Goal: Task Accomplishment & Management: Use online tool/utility

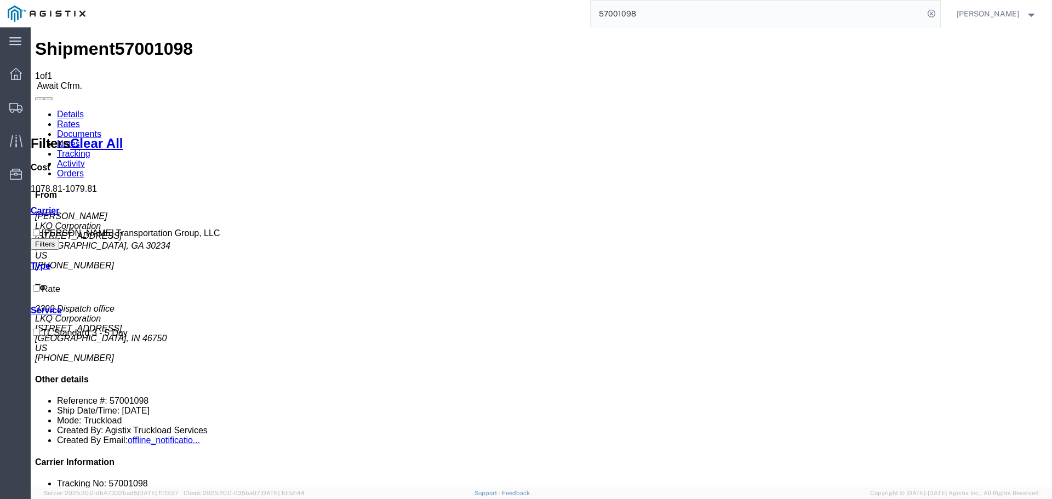
click at [658, 4] on input "57001098" at bounding box center [757, 14] width 333 height 26
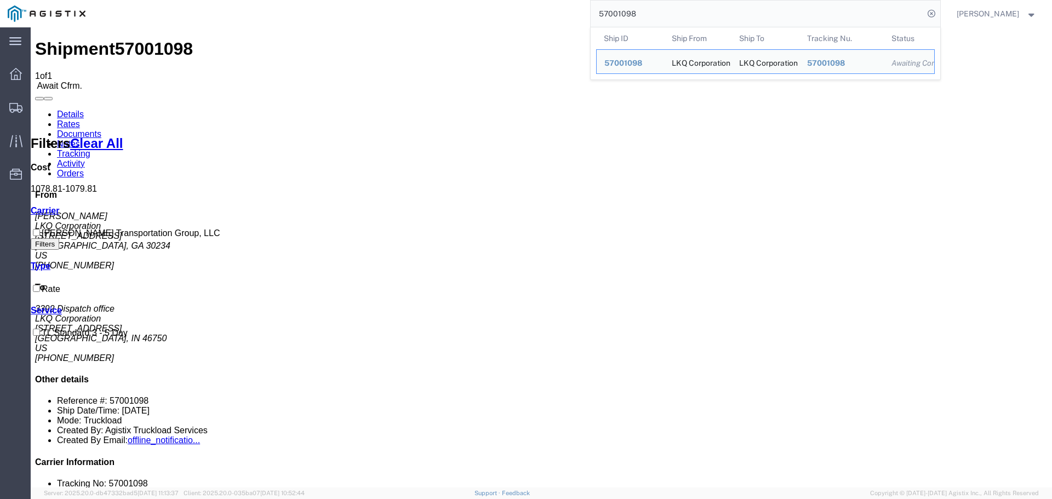
click at [657, 4] on input "57001098" at bounding box center [757, 14] width 333 height 26
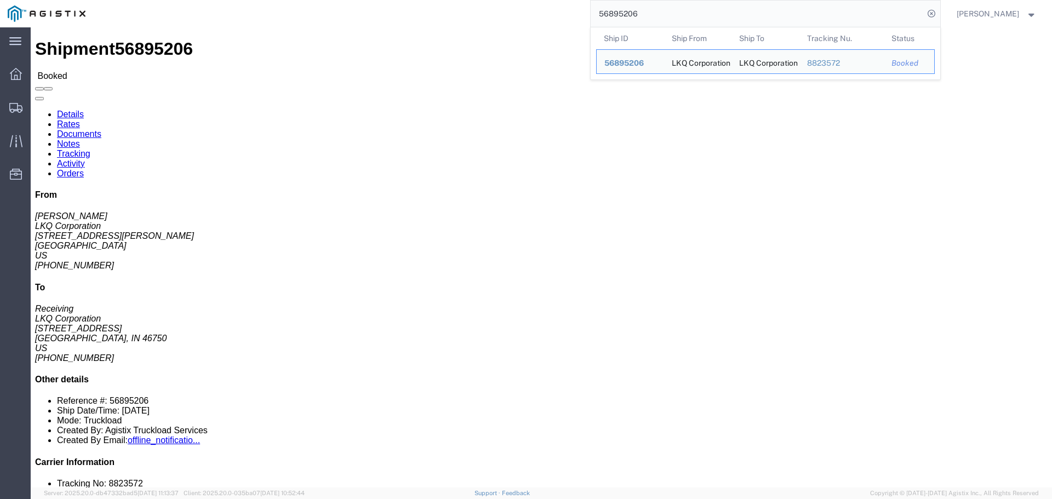
click at [652, 16] on input "56895206" at bounding box center [757, 14] width 333 height 26
paste input "911413"
click at [620, 9] on input "56911413" at bounding box center [757, 14] width 333 height 26
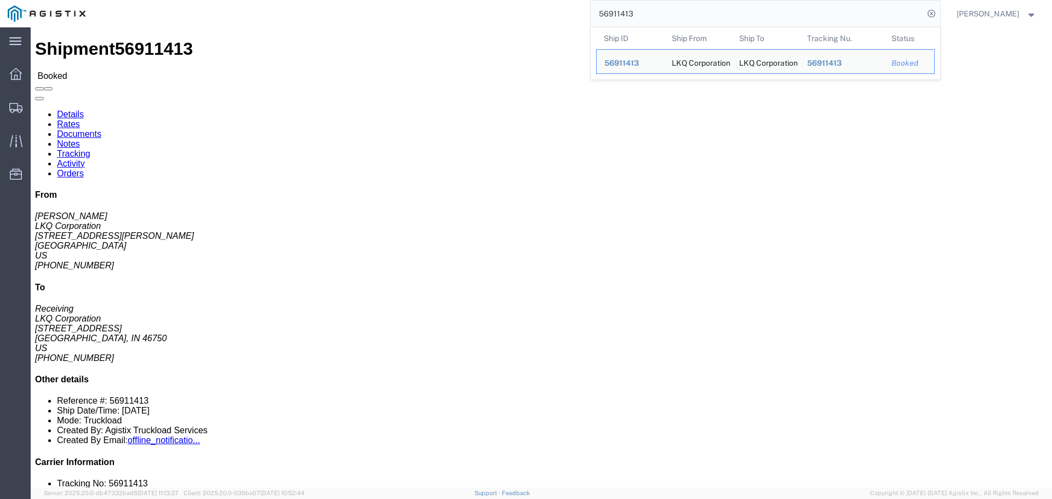
paste input "681465"
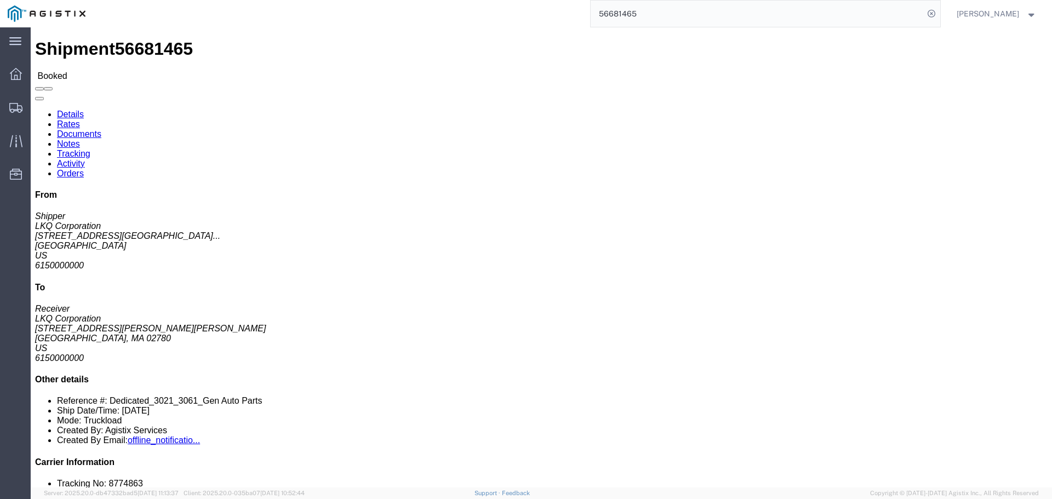
drag, startPoint x: 12, startPoint y: 127, endPoint x: 88, endPoint y: 150, distance: 79.5
click address "LKQ Corporation (Shipper) 3021 24550 West 43rd Street Suite 100 Shawnee, KS 662…"
copy address "24550 West 43rd Street Suite 100 Shawnee, KS 66226"
click at [637, 9] on input "56681465" at bounding box center [757, 14] width 333 height 26
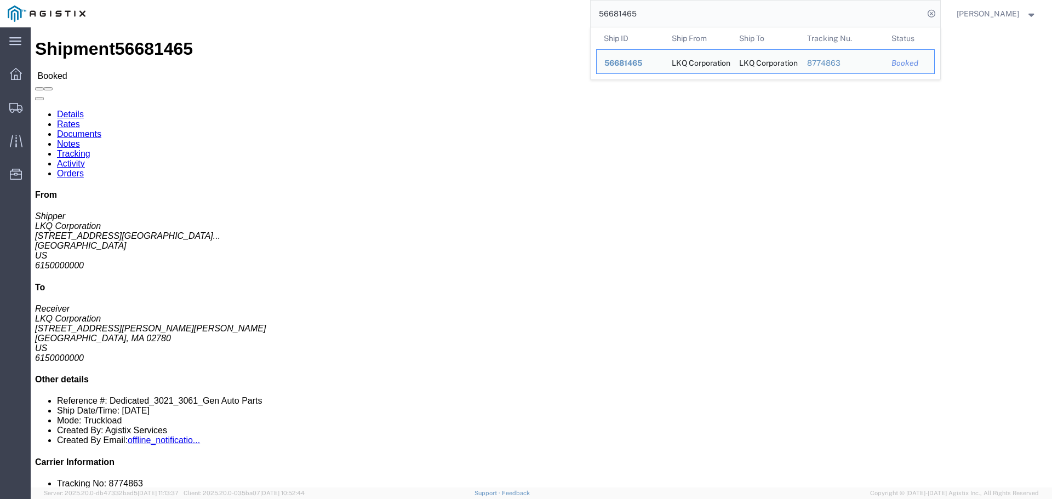
click at [637, 9] on input "56681465" at bounding box center [757, 14] width 333 height 26
paste input "7026976"
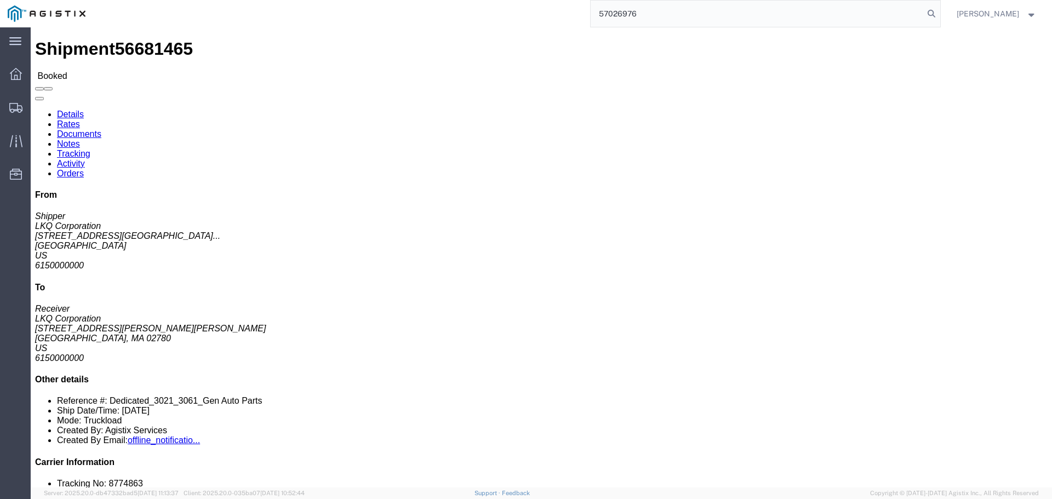
type input "57026976"
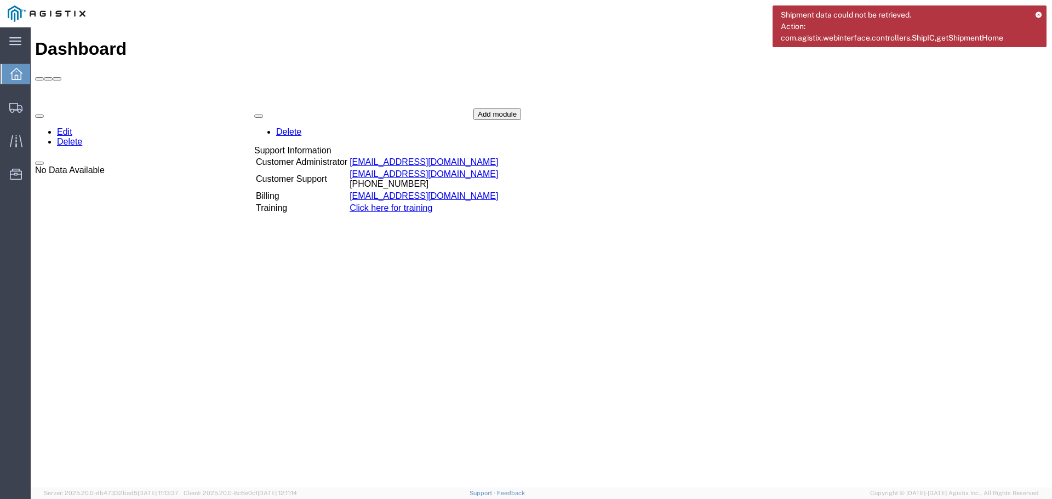
click at [1037, 13] on icon at bounding box center [1038, 15] width 8 height 6
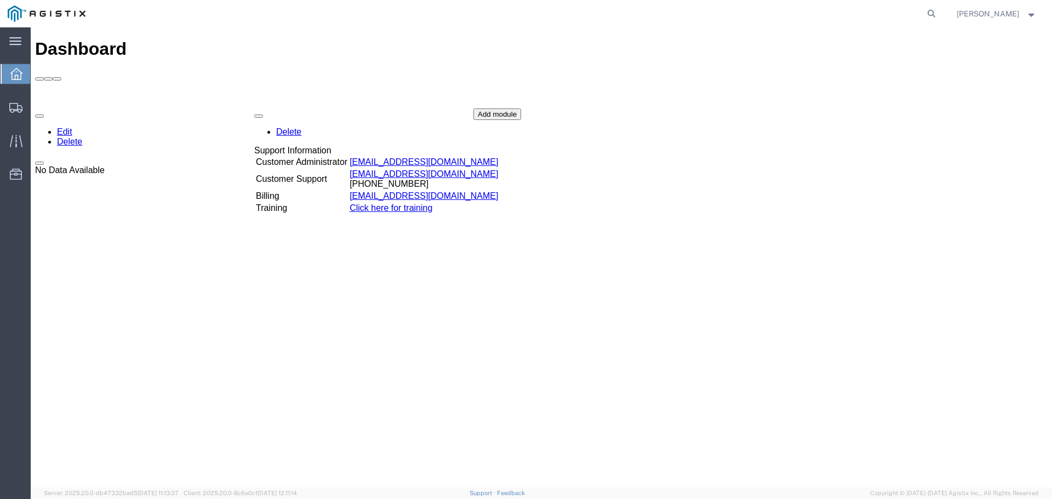
click at [952, 12] on nav "[PERSON_NAME]" at bounding box center [530, 13] width 1044 height 27
click at [939, 12] on icon at bounding box center [931, 13] width 15 height 15
click at [793, 10] on input "search" at bounding box center [757, 14] width 333 height 26
paste input "57026976"
type input "57026976"
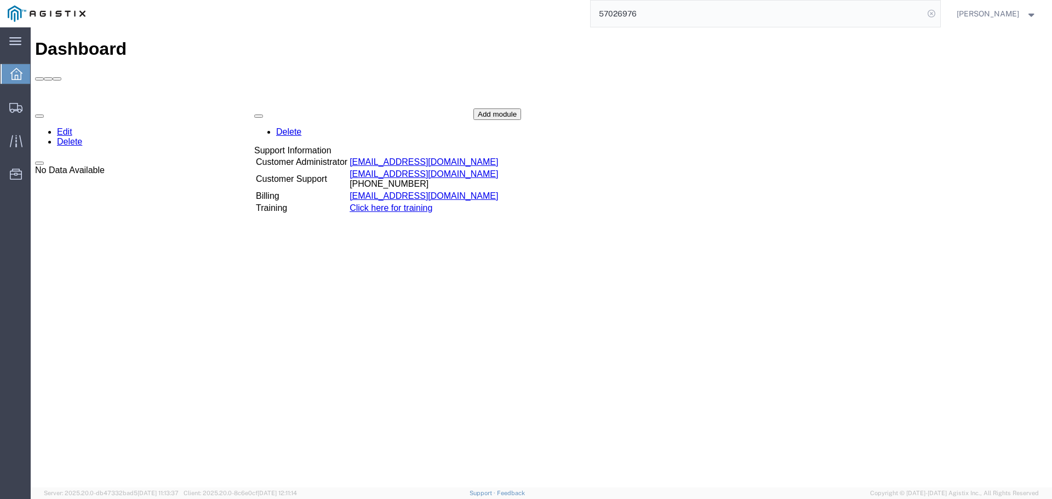
click at [938, 14] on icon at bounding box center [931, 13] width 15 height 15
click at [939, 13] on icon at bounding box center [931, 13] width 15 height 15
click at [696, 18] on input "search" at bounding box center [757, 14] width 333 height 26
paste input "57026976"
click at [654, 5] on input "57026976" at bounding box center [757, 14] width 333 height 26
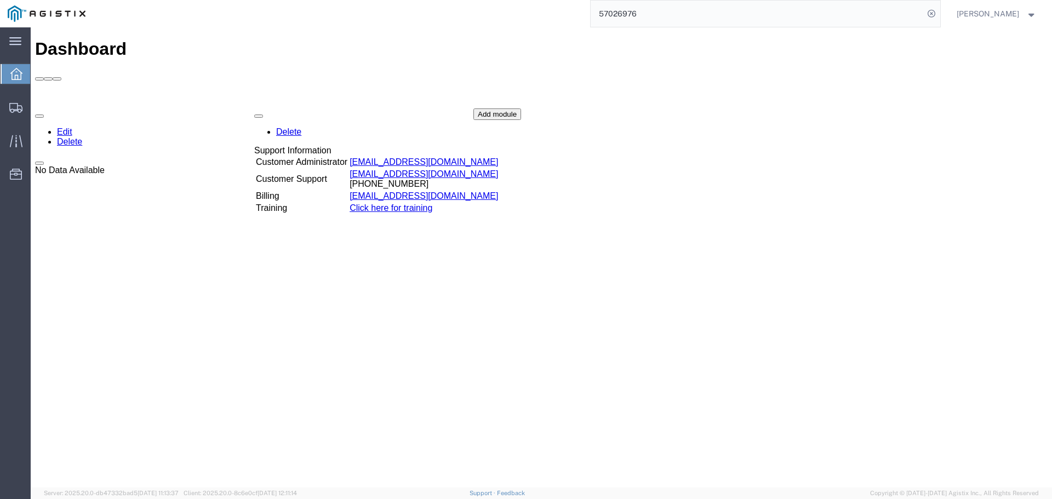
click at [655, 6] on input "57026976" at bounding box center [757, 14] width 333 height 26
paste input "6994561"
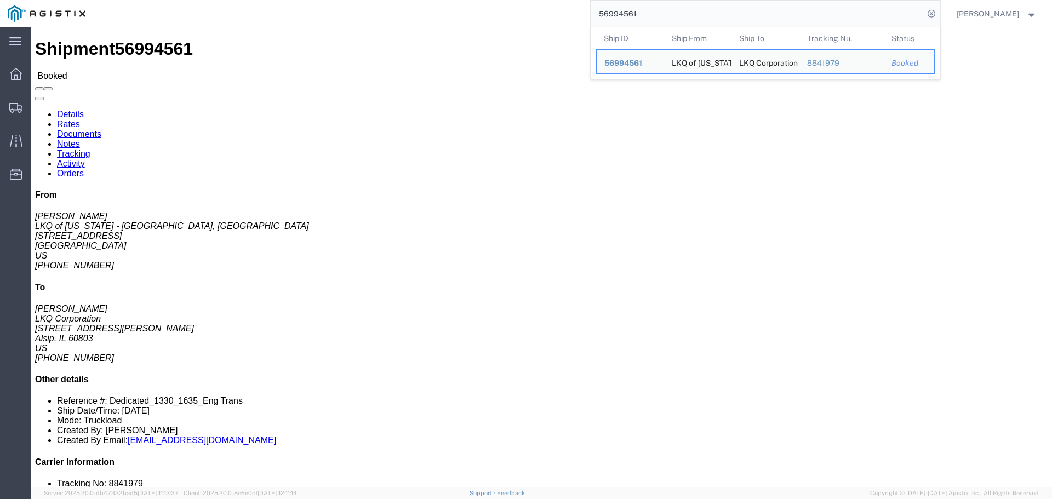
click div "Ship From LKQ of Michigan - Belleville, Mi (Nick Travis) 1330 41247 East Huron …"
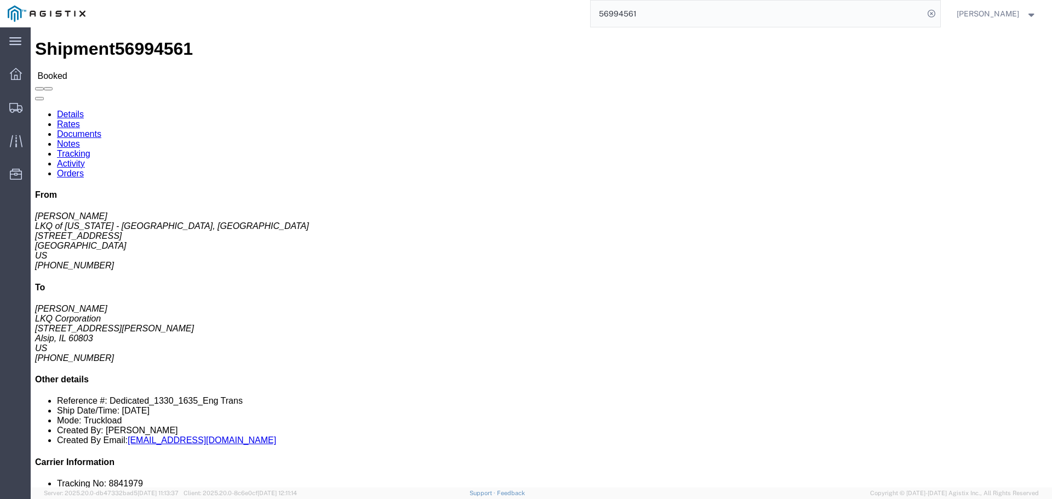
click at [683, 13] on input "56994561" at bounding box center [757, 14] width 333 height 26
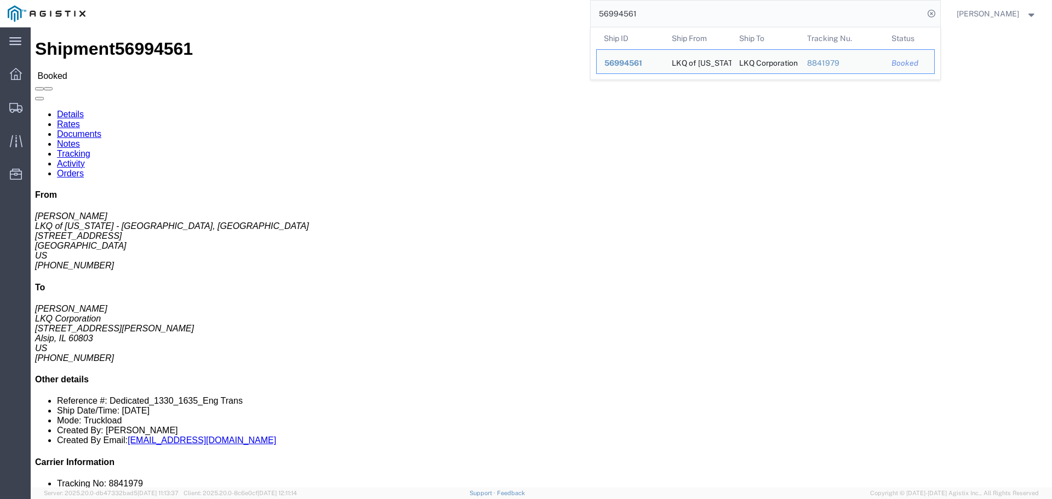
click at [683, 13] on input "56994561" at bounding box center [757, 14] width 333 height 26
paste input "7035469"
type input "57035469"
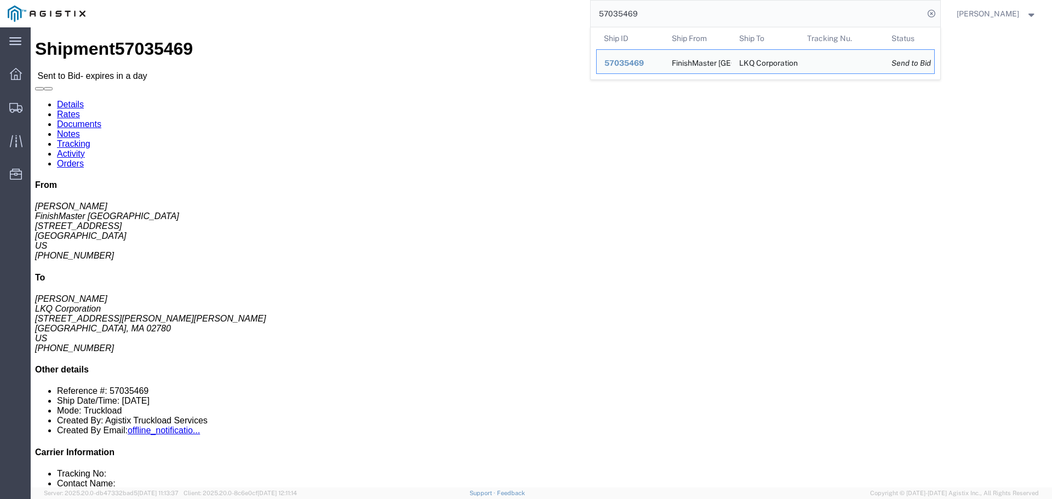
click at [411, 21] on div "57035469 Ship ID Ship From Ship To Tracking Nu. Status Ship ID 57035469 Ship Fr…" at bounding box center [516, 13] width 847 height 27
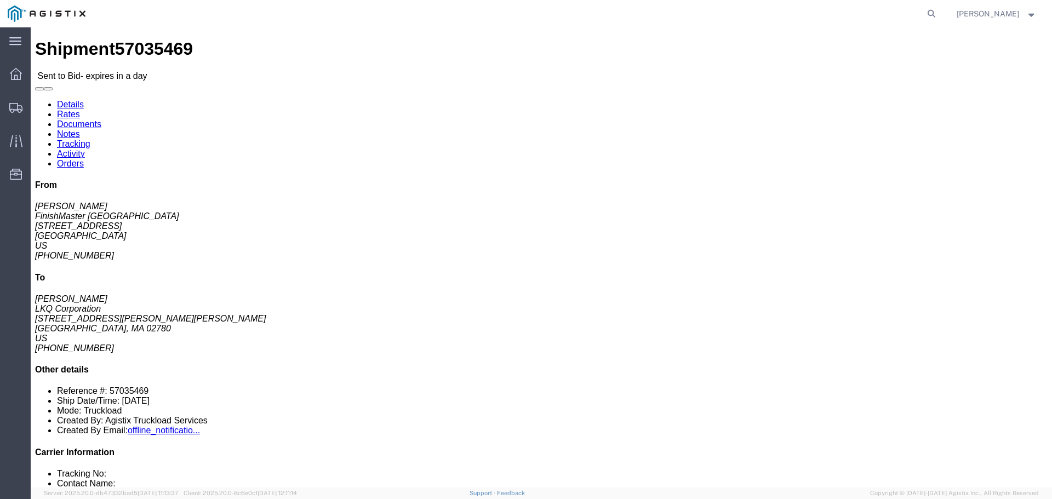
click link "Enter / Modify Bid"
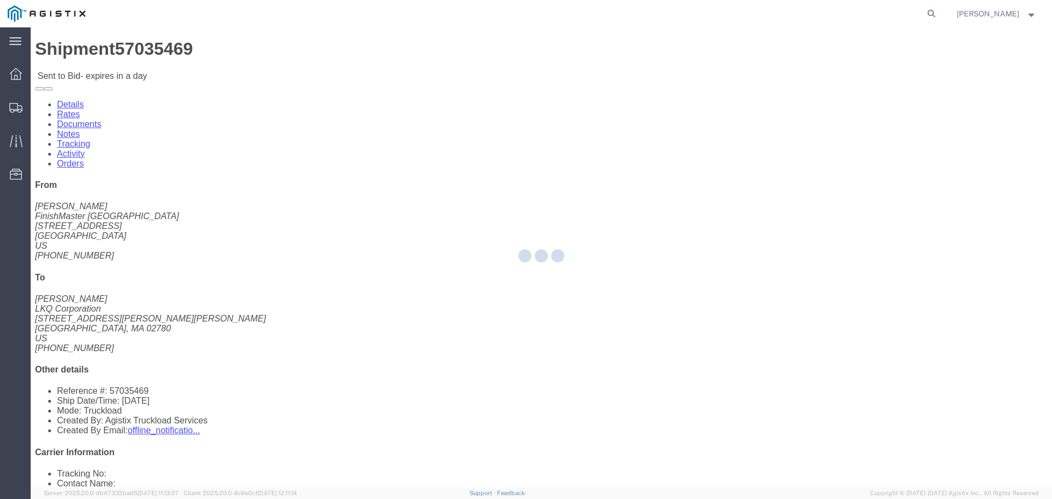
select select "4512"
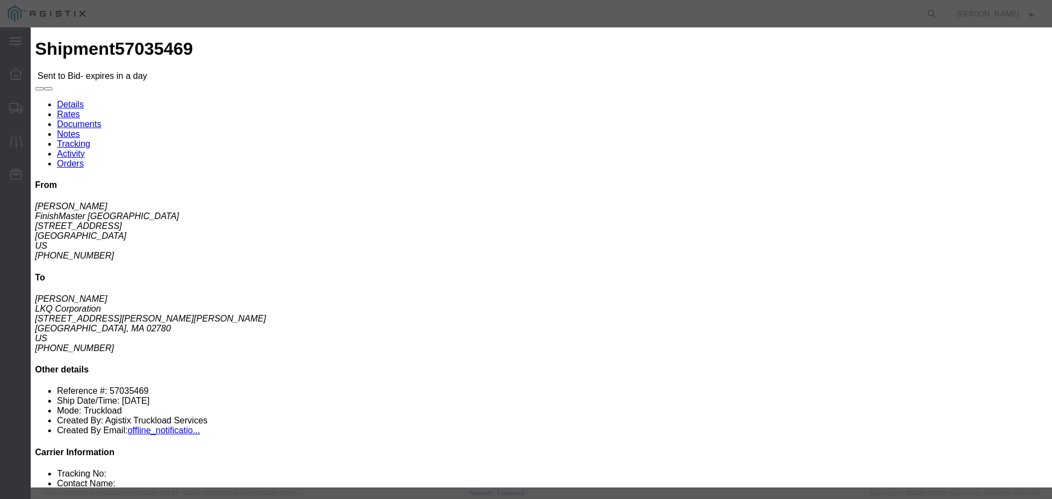
drag, startPoint x: 798, startPoint y: 30, endPoint x: 803, endPoint y: 60, distance: 30.4
click div "Enter Bid Rates Confirmation Details Bid Information Vendor Select [PERSON_NAME…"
click h3 "Enter Bid"
click icon "button"
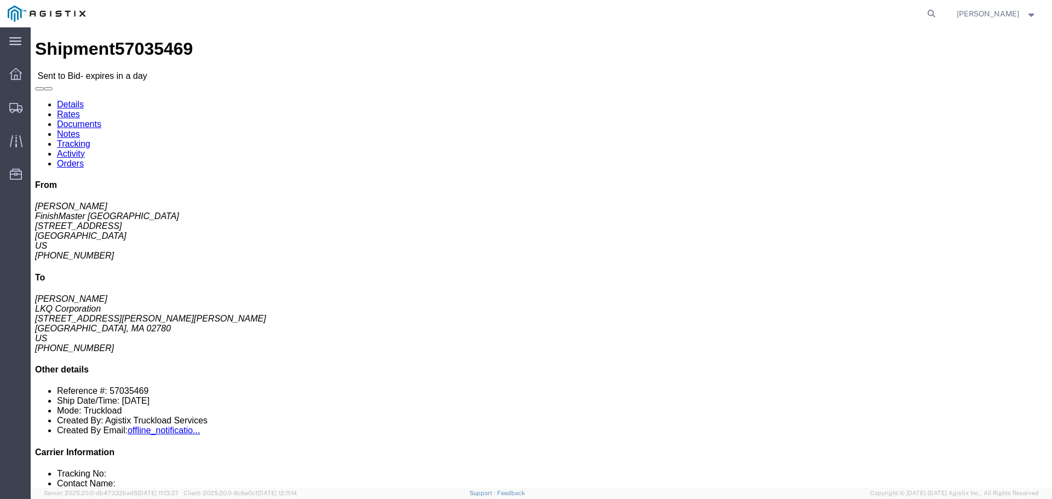
click address "FinishMaster [GEOGRAPHIC_DATA] ([PERSON_NAME]) 3370 [STREET_ADDRESS] [PHONE_NUM…"
copy address "49512"
click address "FinishMaster [GEOGRAPHIC_DATA] ([PERSON_NAME]) 3370 [STREET_ADDRESS] [PHONE_NUM…"
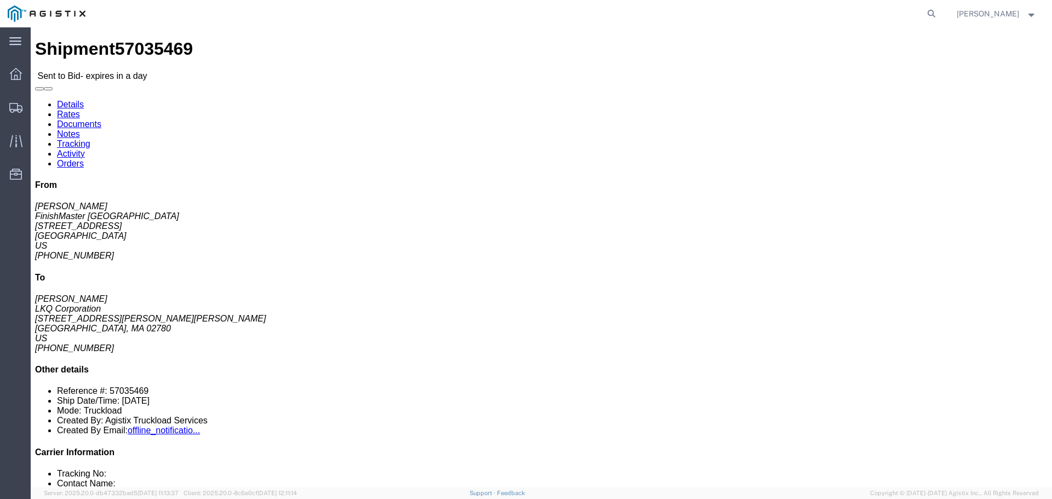
copy address "49512"
click address "LKQ Corporation ([PERSON_NAME]) [STREET_ADDRESS][PERSON_NAME][PERSON_NAME] [PHO…"
copy address "02780"
click link "Enter / Modify Bid"
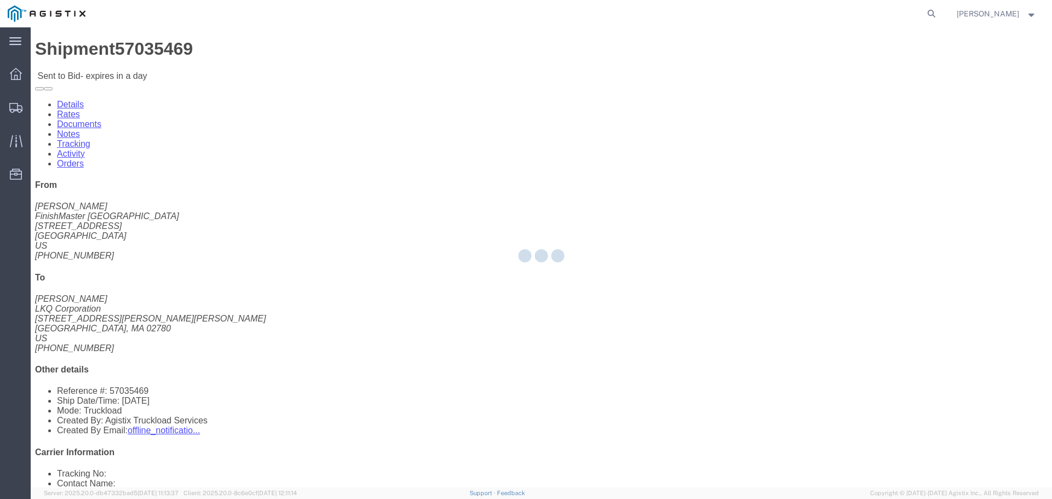
select select "4512"
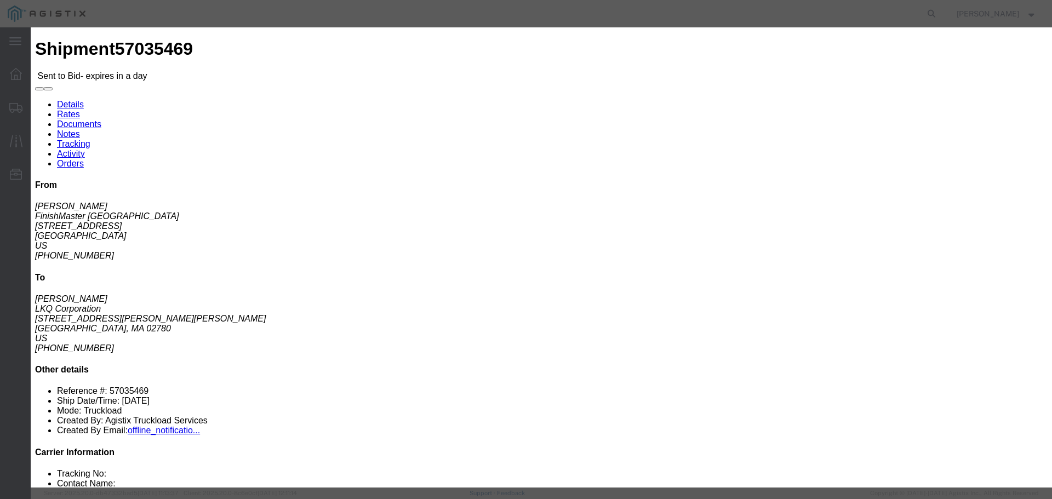
click input "text"
type input "Kentwood to [GEOGRAPHIC_DATA]"
click select "Select 2 Day Service 3 Axle Winch Truck 3 to 5 Day Service 96L Domestic Flat Ra…"
click input "number"
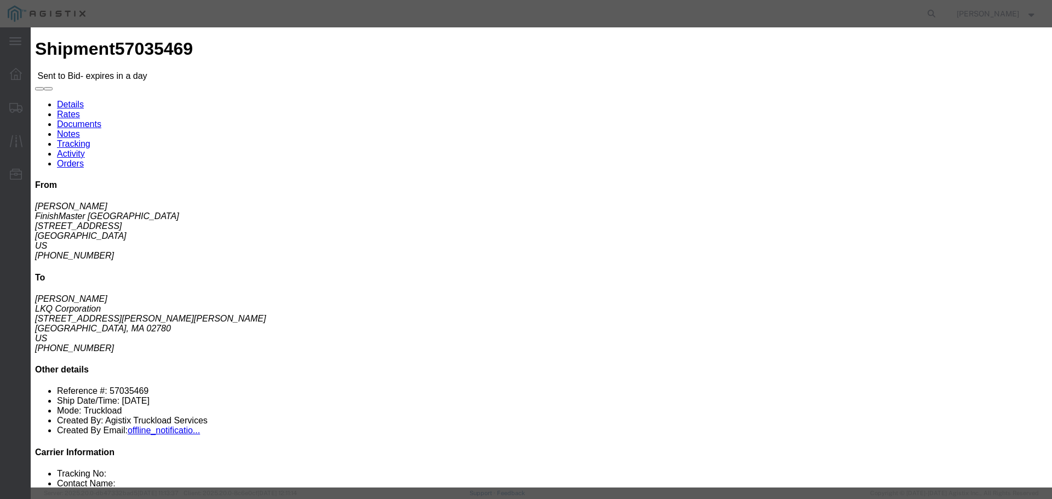
type input "2850"
click button "Submit"
click div "Bid Information Vendor Select [PERSON_NAME] Transportation Group, LLC Service L…"
click select "Select LTL 3 - 5 Day Less than Truckload Rail Reefer TL Standard 3 - 5 Day Truc…"
select select "13784"
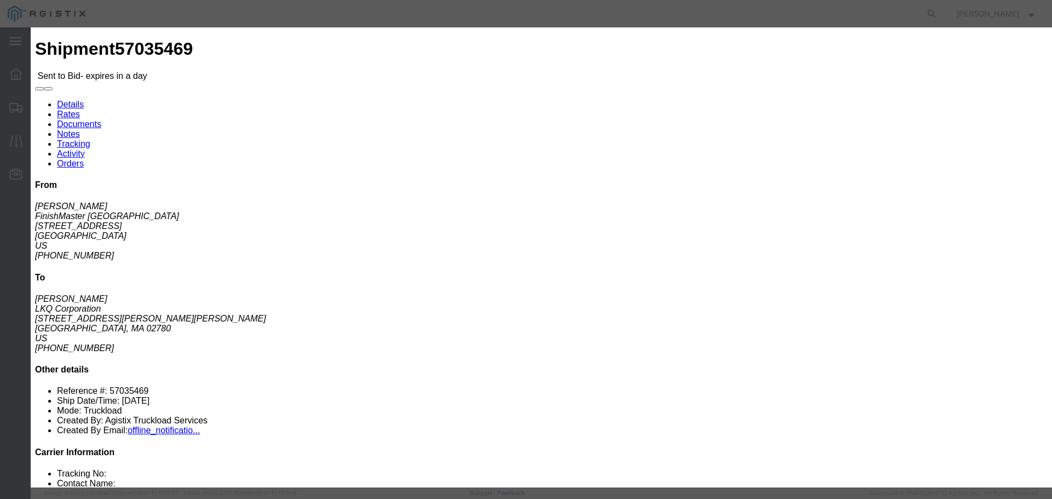
click select "Select LTL 3 - 5 Day Less than Truckload Rail Reefer TL Standard 3 - 5 Day Truc…"
click button "Submit"
